Goal: Transaction & Acquisition: Purchase product/service

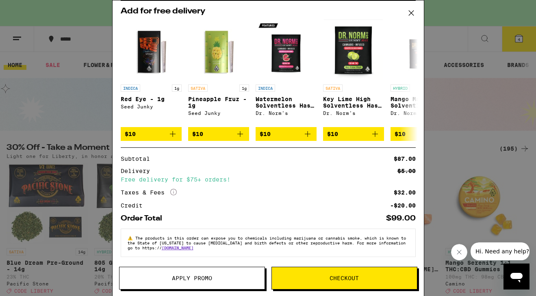
scroll to position [148, 0]
click at [408, 7] on button at bounding box center [411, 13] width 25 height 26
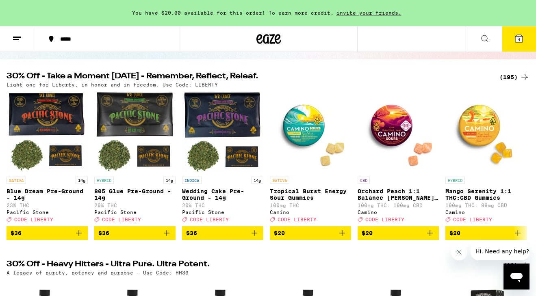
scroll to position [46, 0]
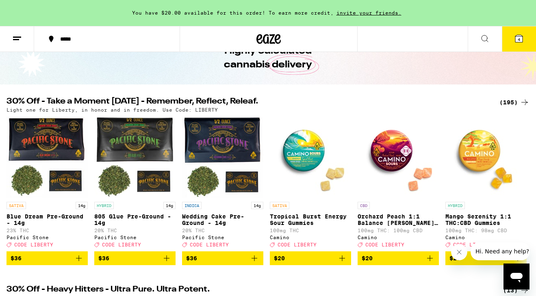
click at [522, 29] on button "4" at bounding box center [519, 38] width 34 height 25
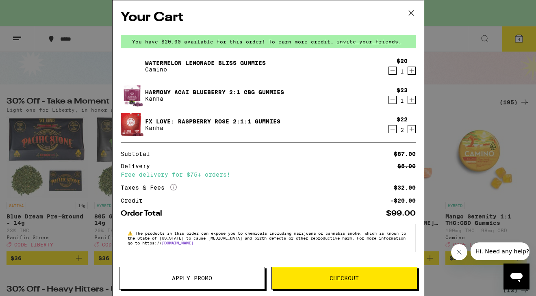
click at [312, 276] on span "Checkout" at bounding box center [344, 279] width 145 height 6
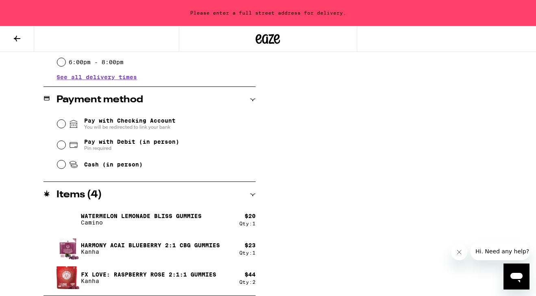
scroll to position [298, 0]
